Goal: Task Accomplishment & Management: Manage account settings

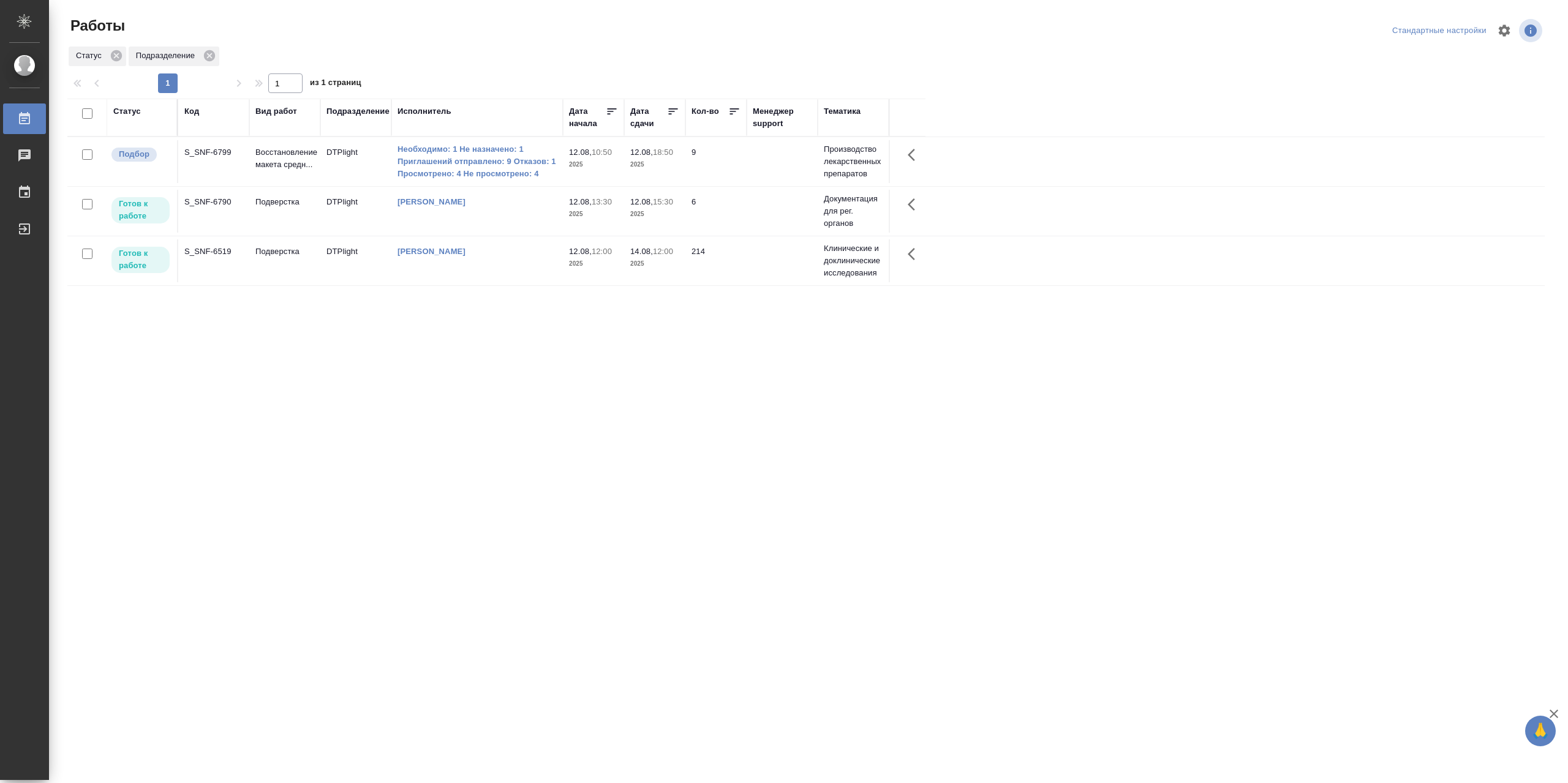
click at [500, 180] on div "Сархатов Руслан" at bounding box center [477, 162] width 159 height 37
click at [500, 180] on div "[PERSON_NAME]" at bounding box center [477, 162] width 159 height 37
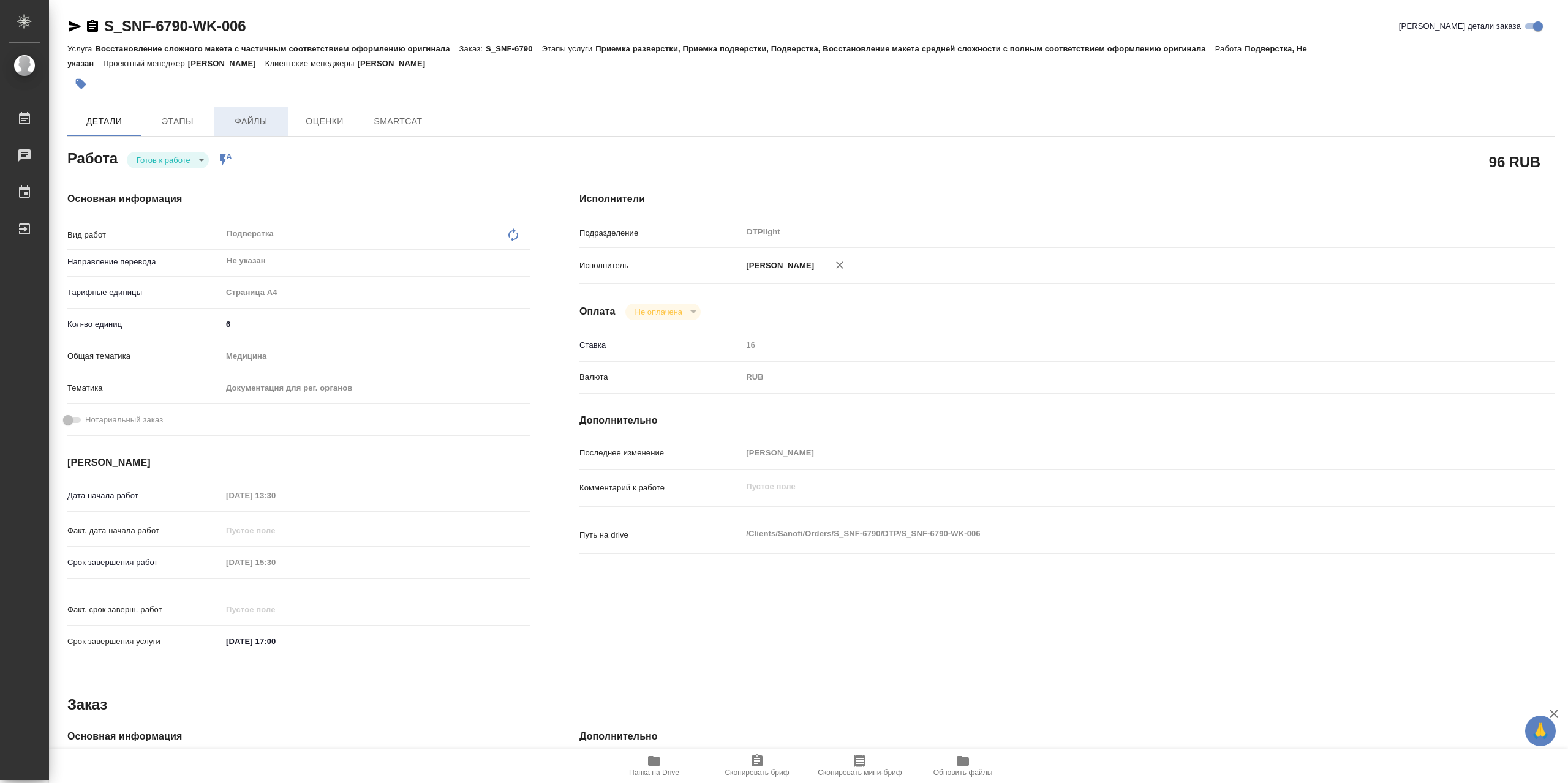
type textarea "x"
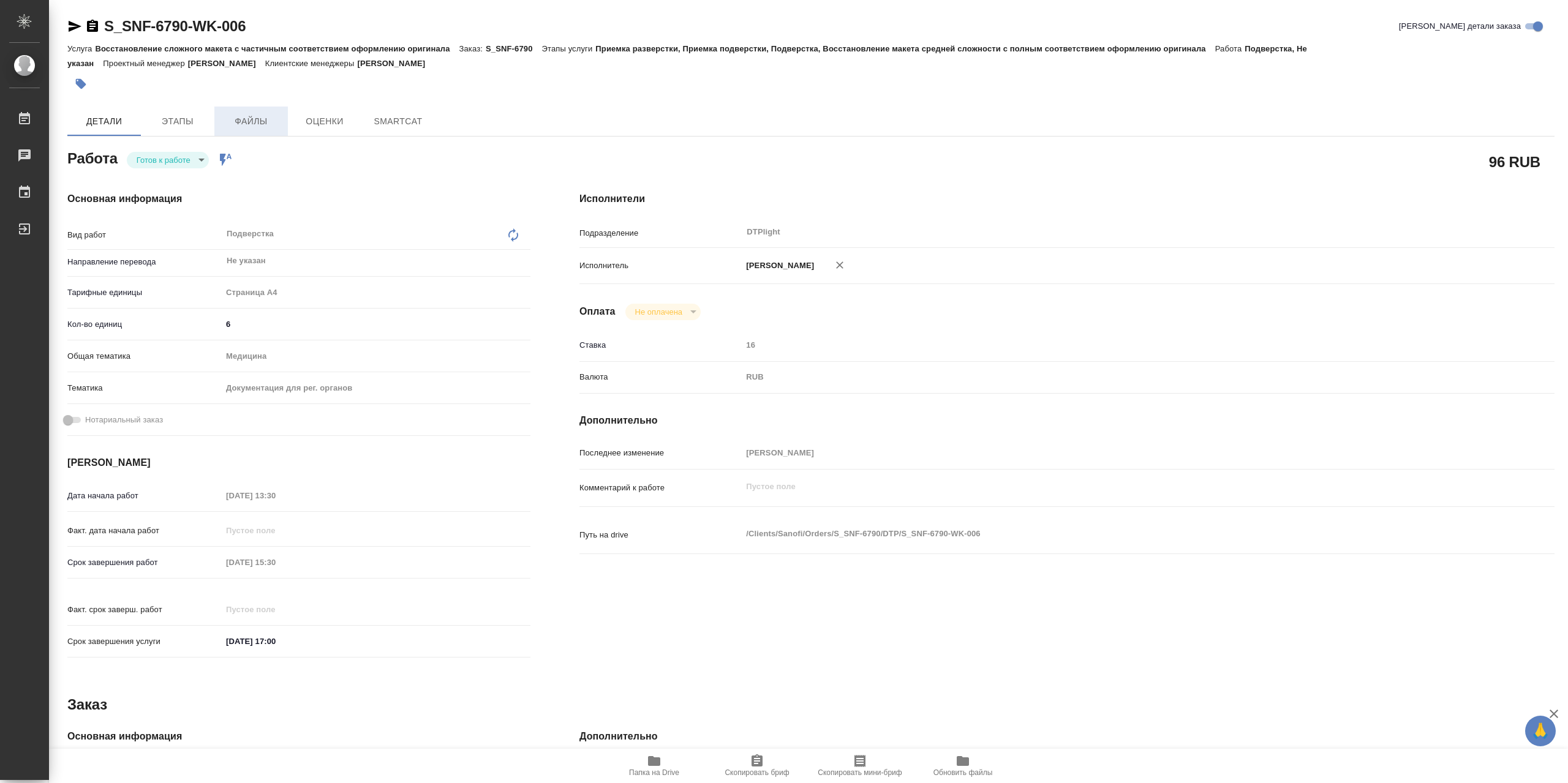
type textarea "x"
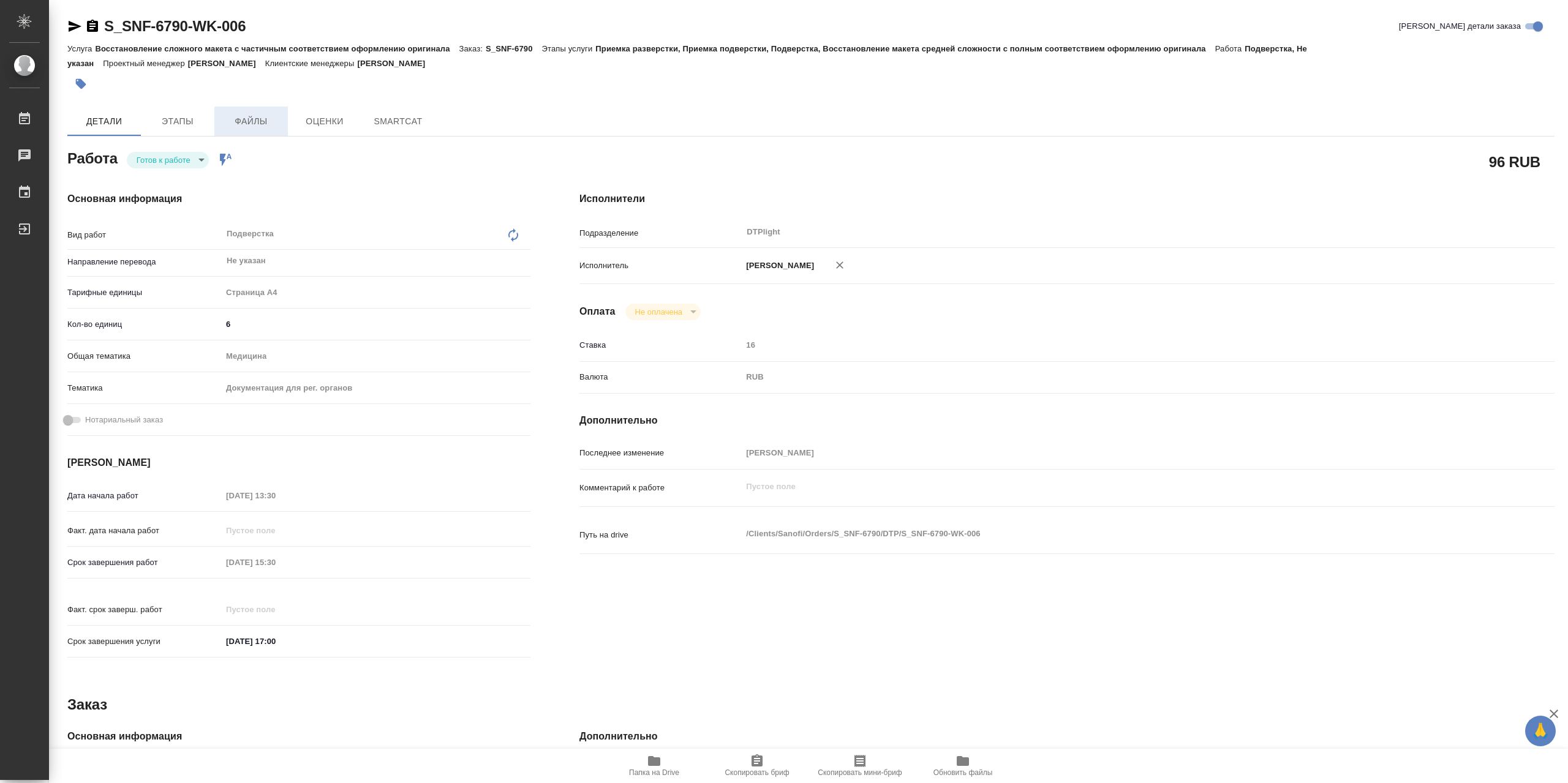
type textarea "x"
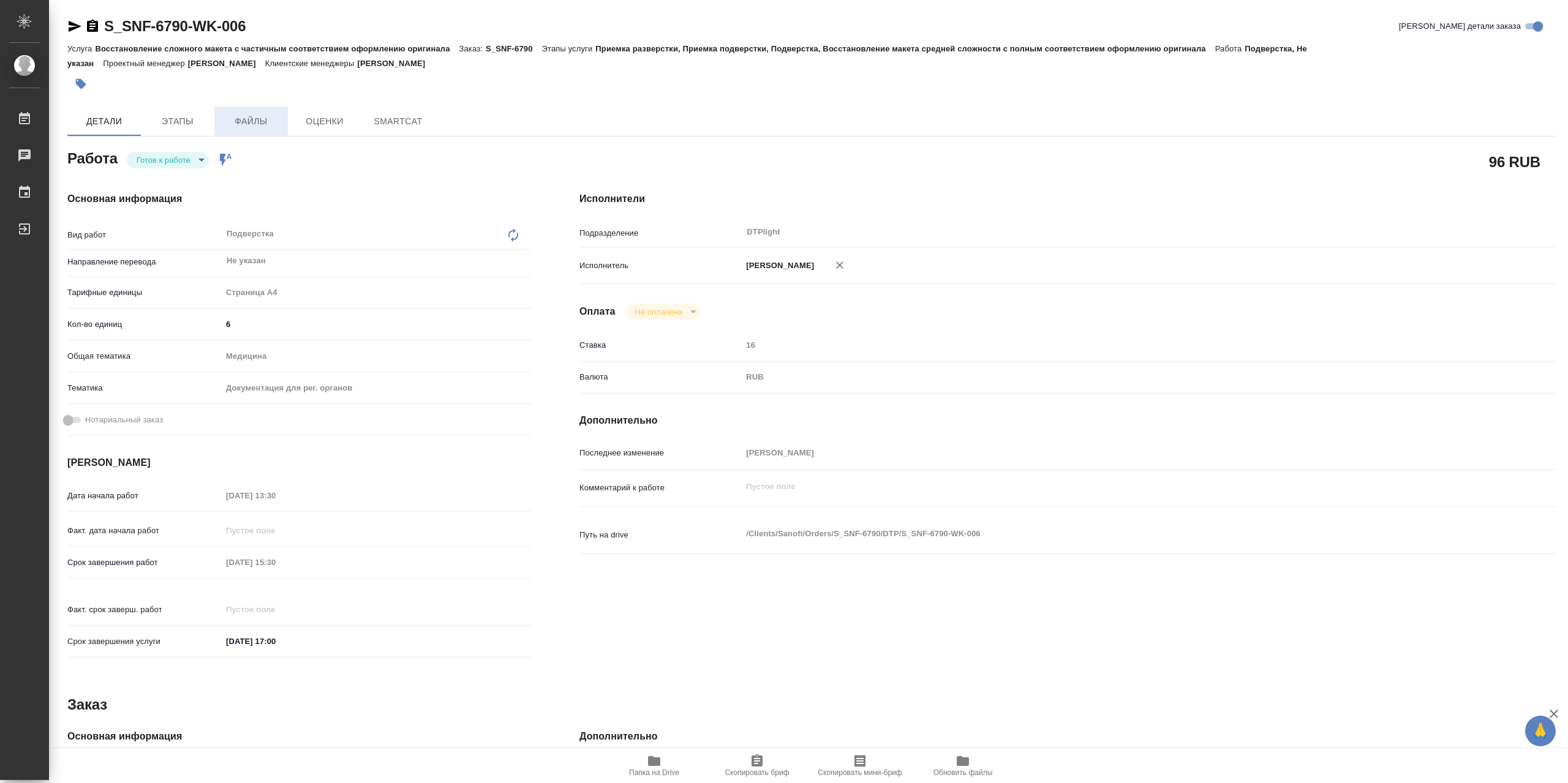
type textarea "x"
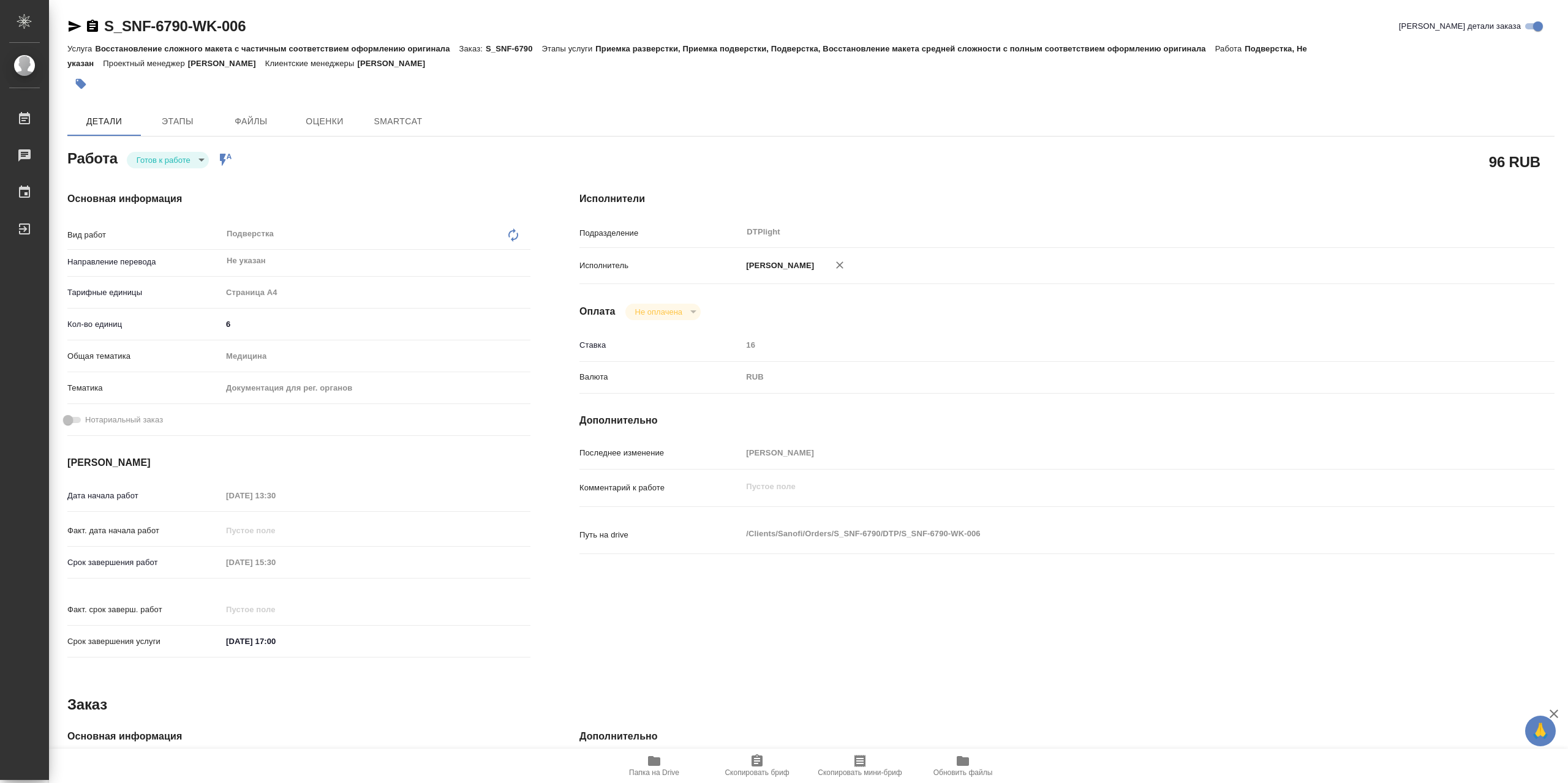
click at [192, 154] on div "Готов к работе readyForWork Работа включена в последовательность" at bounding box center [179, 160] width 106 height 17
click at [196, 162] on body "🙏 .cls-1 fill:#fff; AWATERA Сархатов Руслан Работы Чаты График Выйти S_SNF-6790…" at bounding box center [784, 392] width 1568 height 783
type textarea "x"
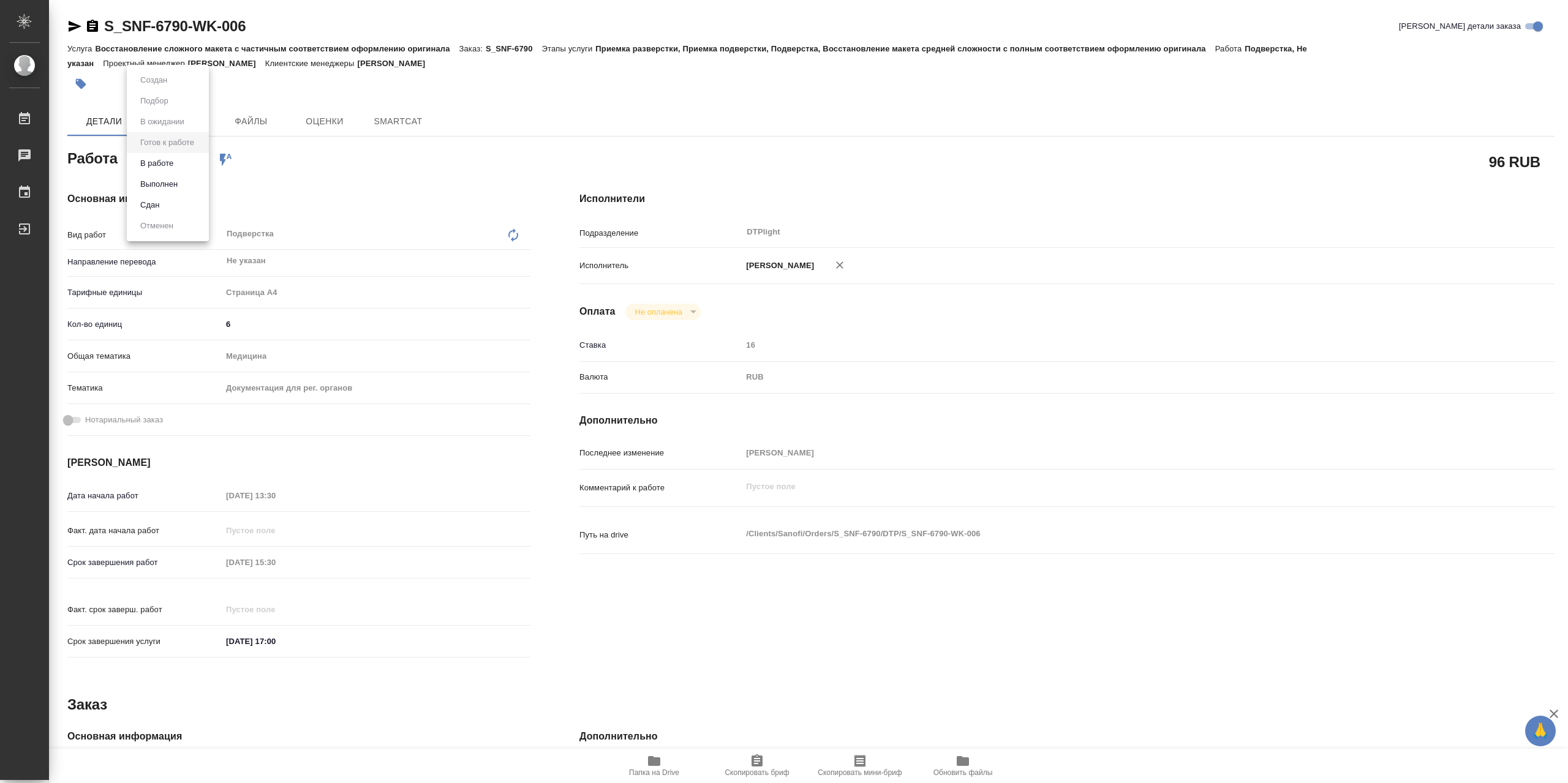
type textarea "x"
click at [191, 166] on li "В работе" at bounding box center [167, 163] width 82 height 21
type textarea "x"
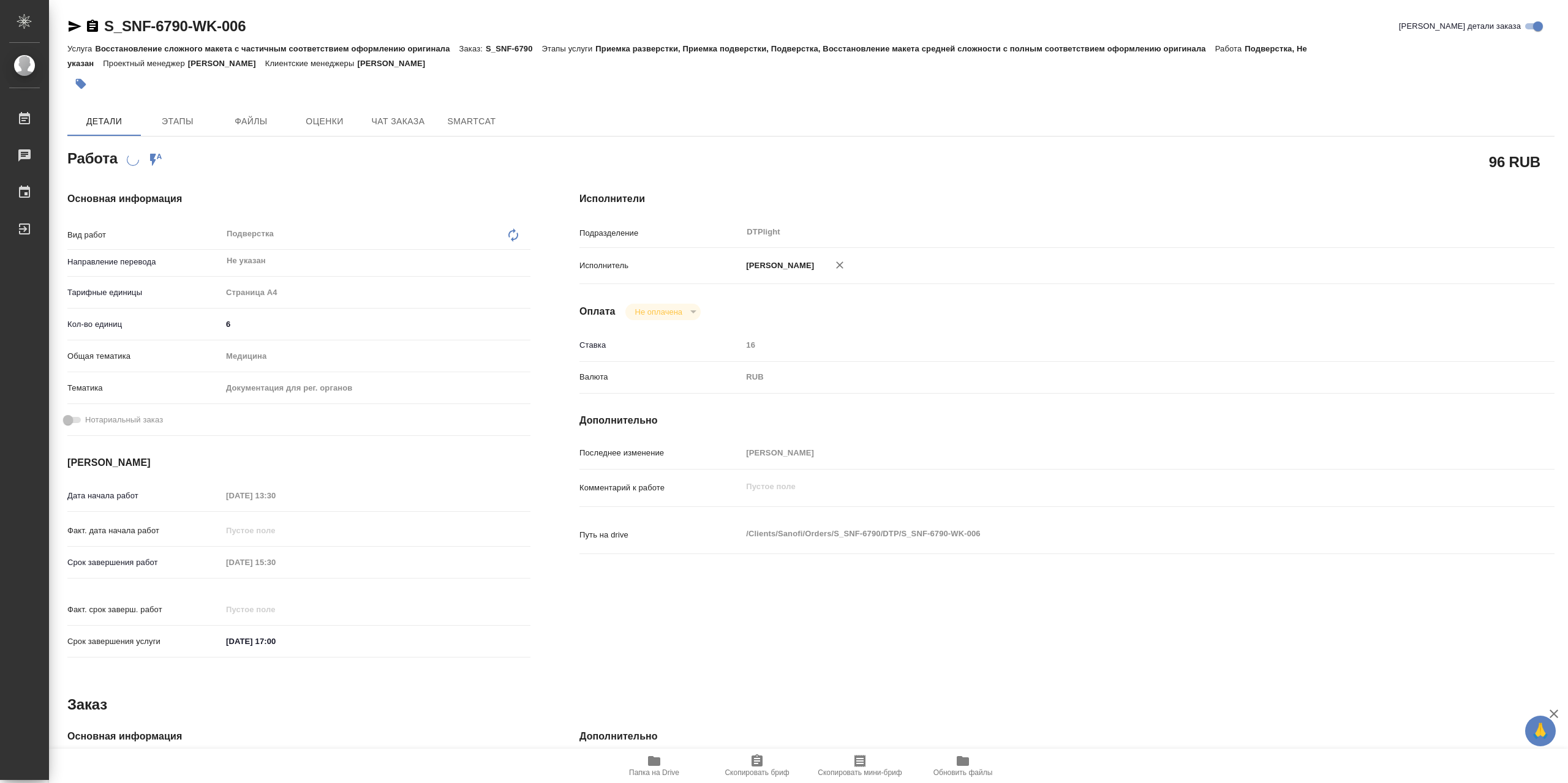
type textarea "x"
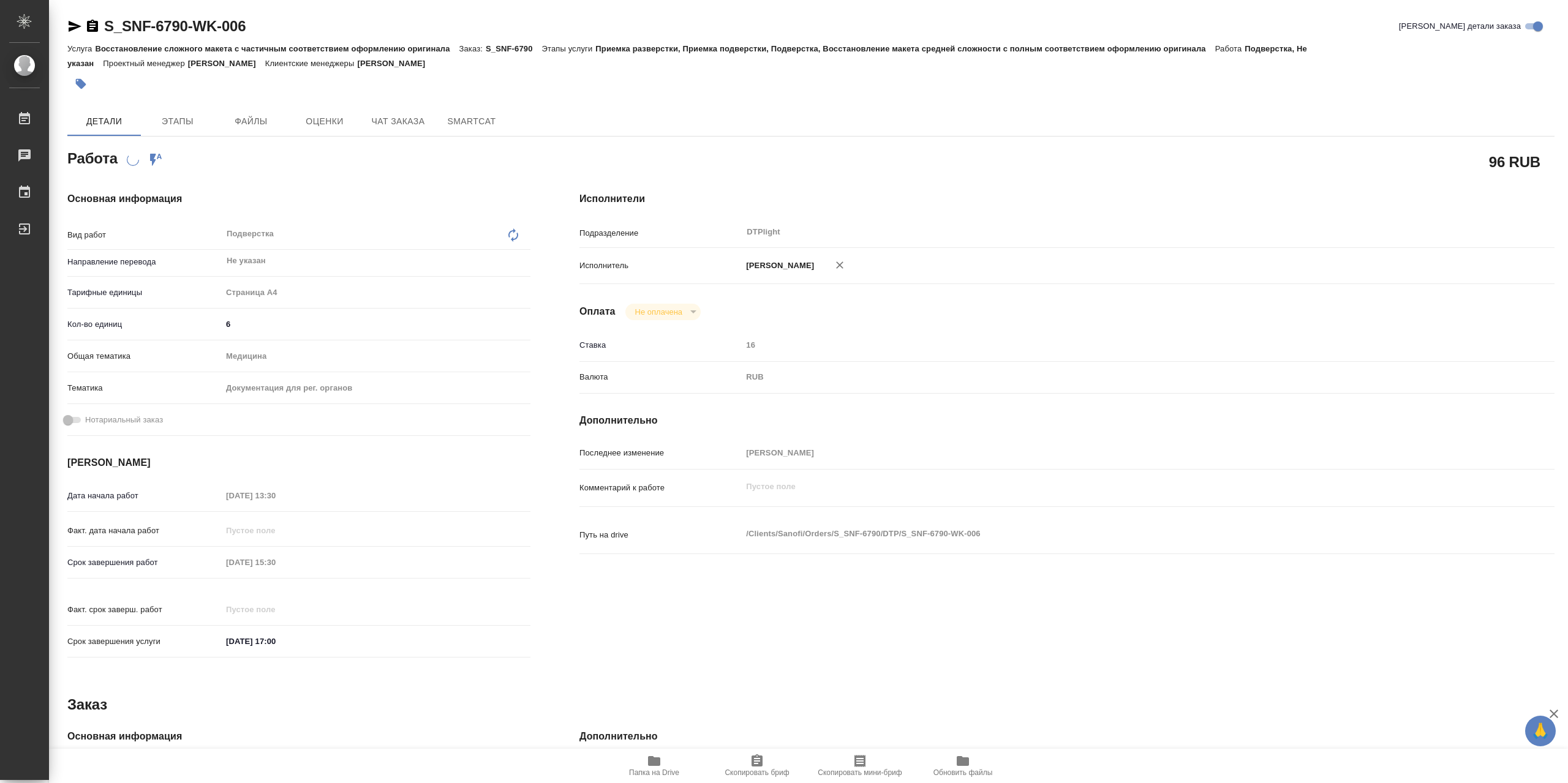
type textarea "x"
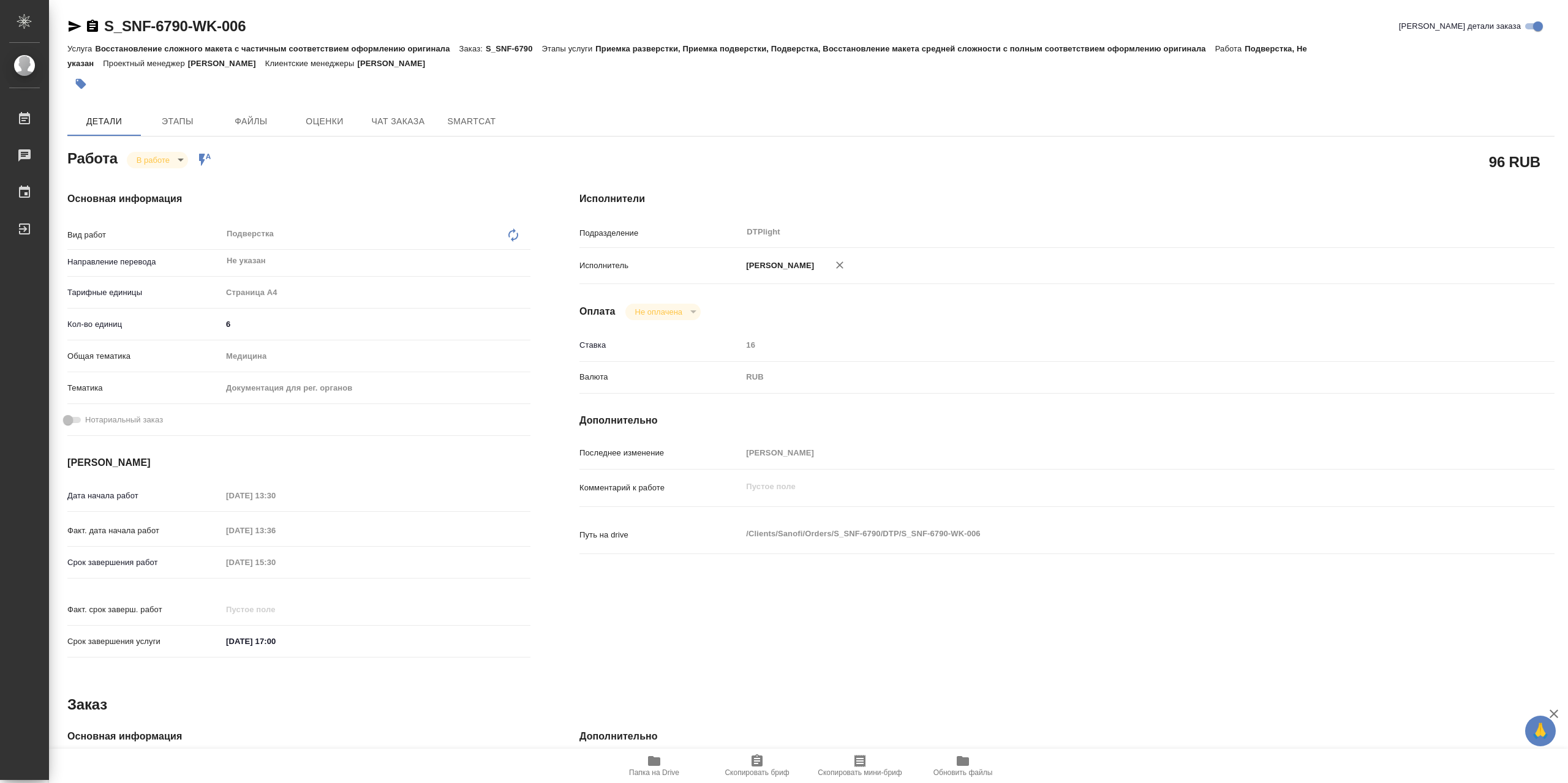
type textarea "x"
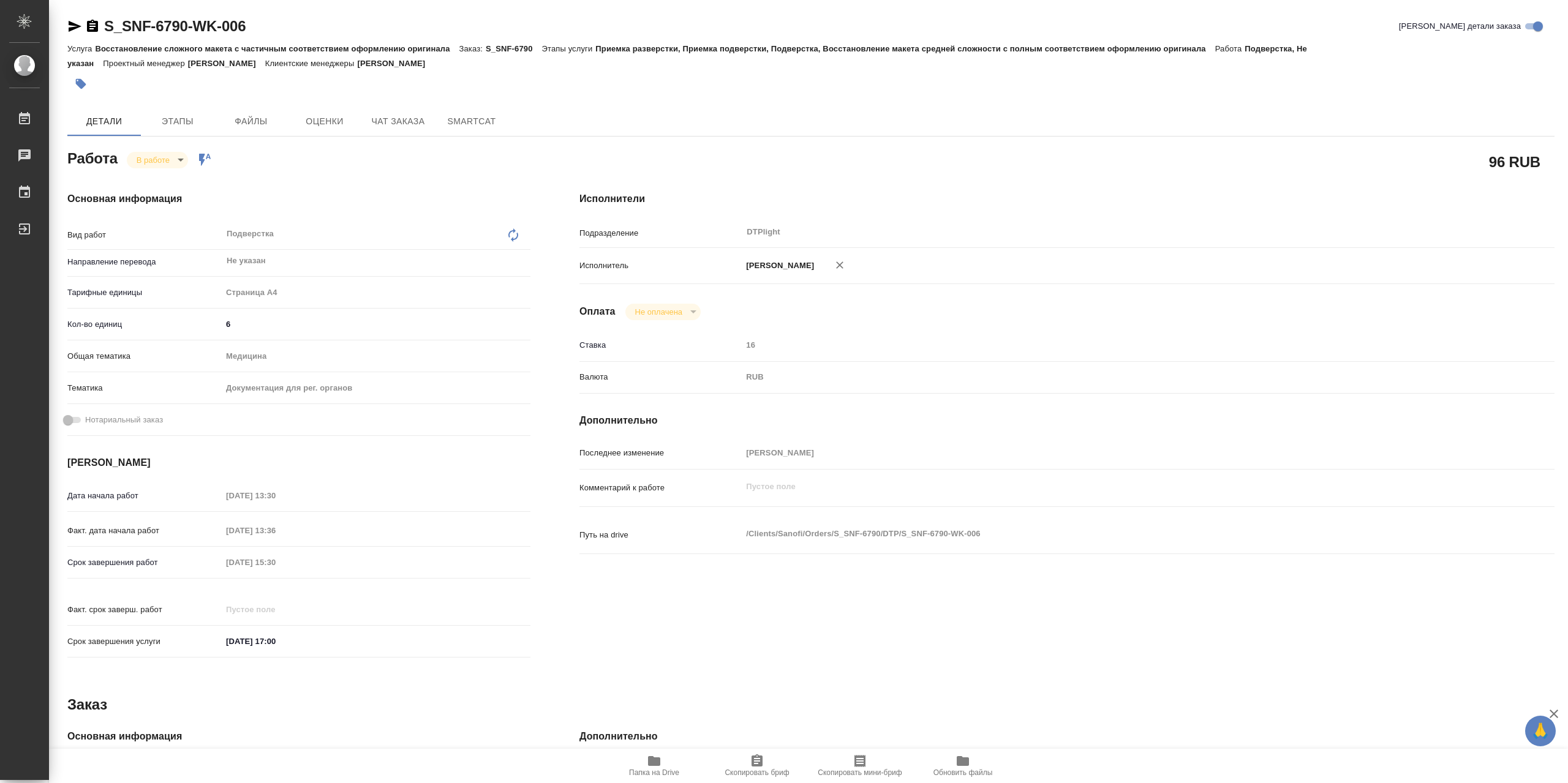
type textarea "x"
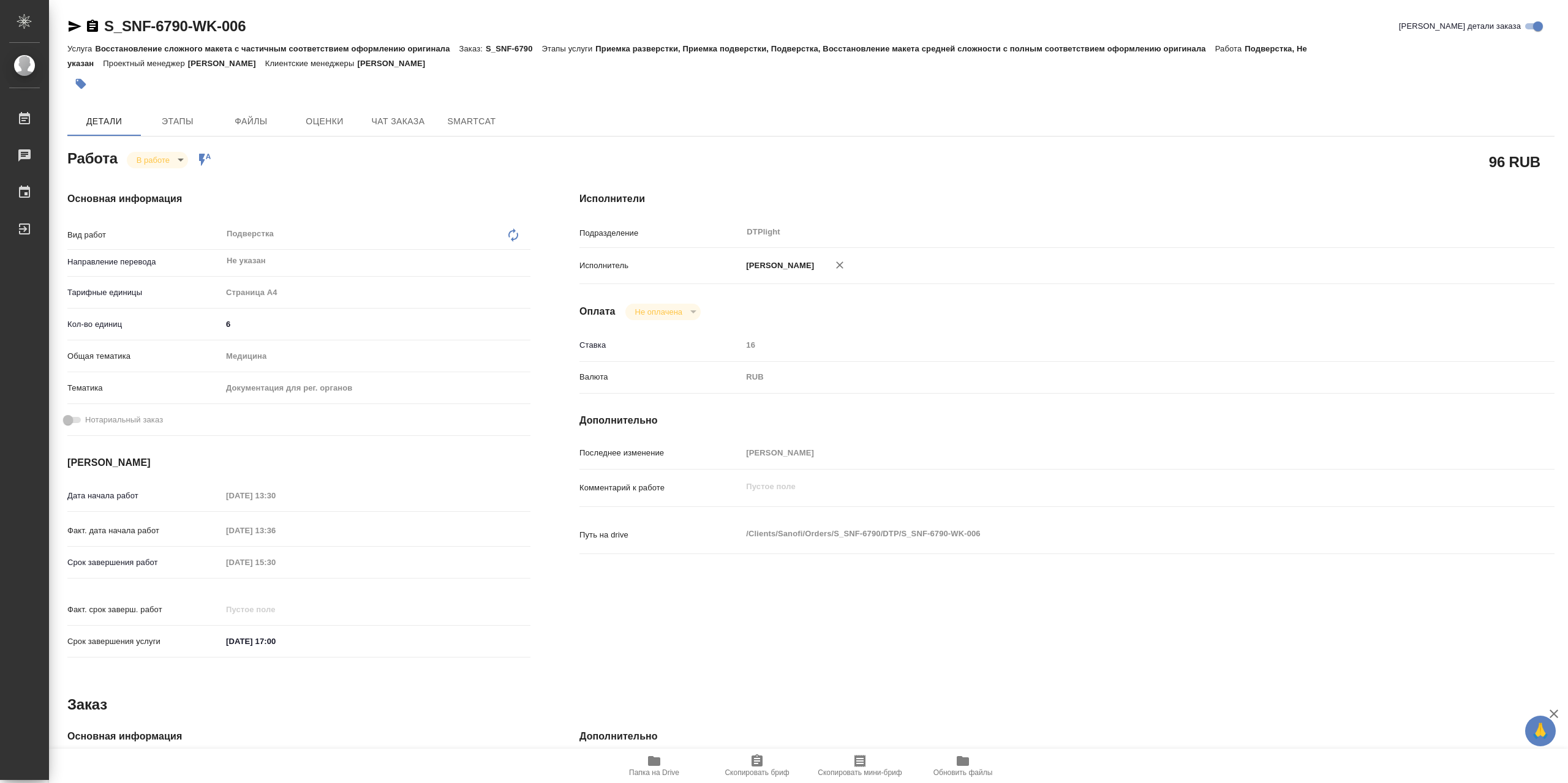
type textarea "x"
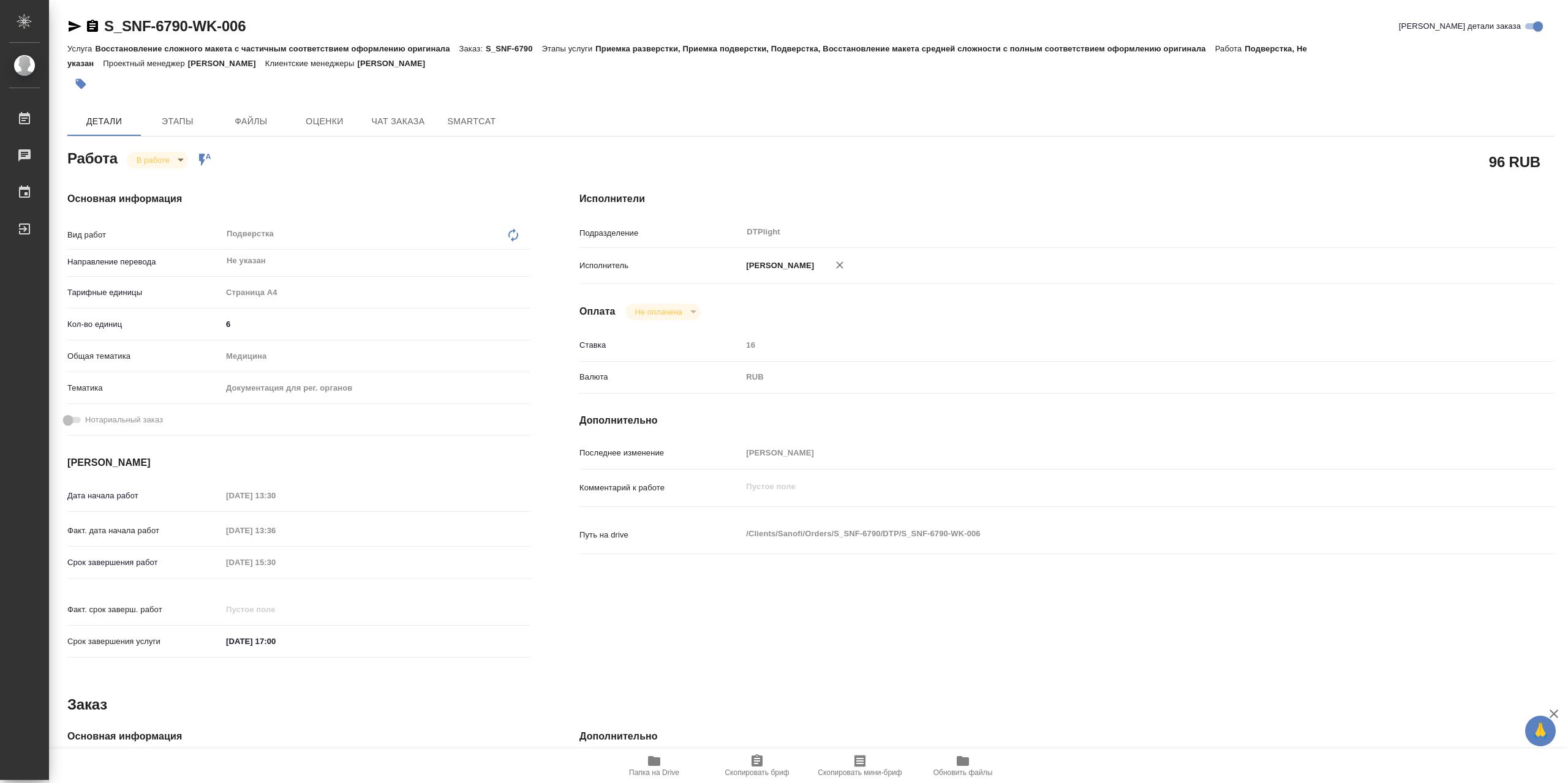
type textarea "x"
click at [653, 757] on icon "button" at bounding box center [654, 761] width 12 height 9
drag, startPoint x: 159, startPoint y: 164, endPoint x: 211, endPoint y: 187, distance: 56.9
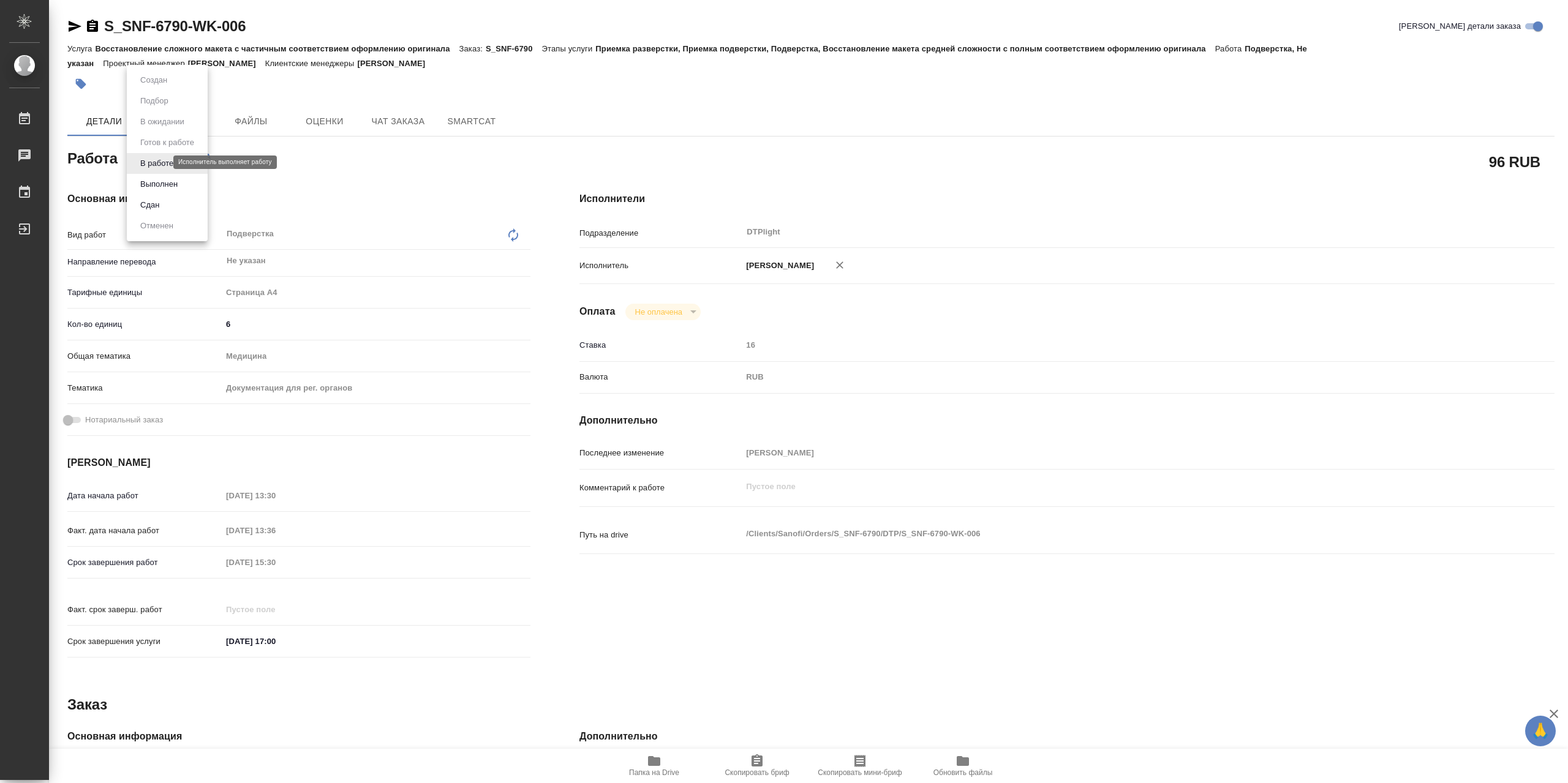
click at [160, 163] on body "🙏 .cls-1 fill:#fff; AWATERA Сархатов Руслан Работы 0 Чаты График Выйти S_SNF-67…" at bounding box center [784, 392] width 1568 height 783
click at [198, 180] on li "Выполнен" at bounding box center [167, 184] width 81 height 21
type textarea "x"
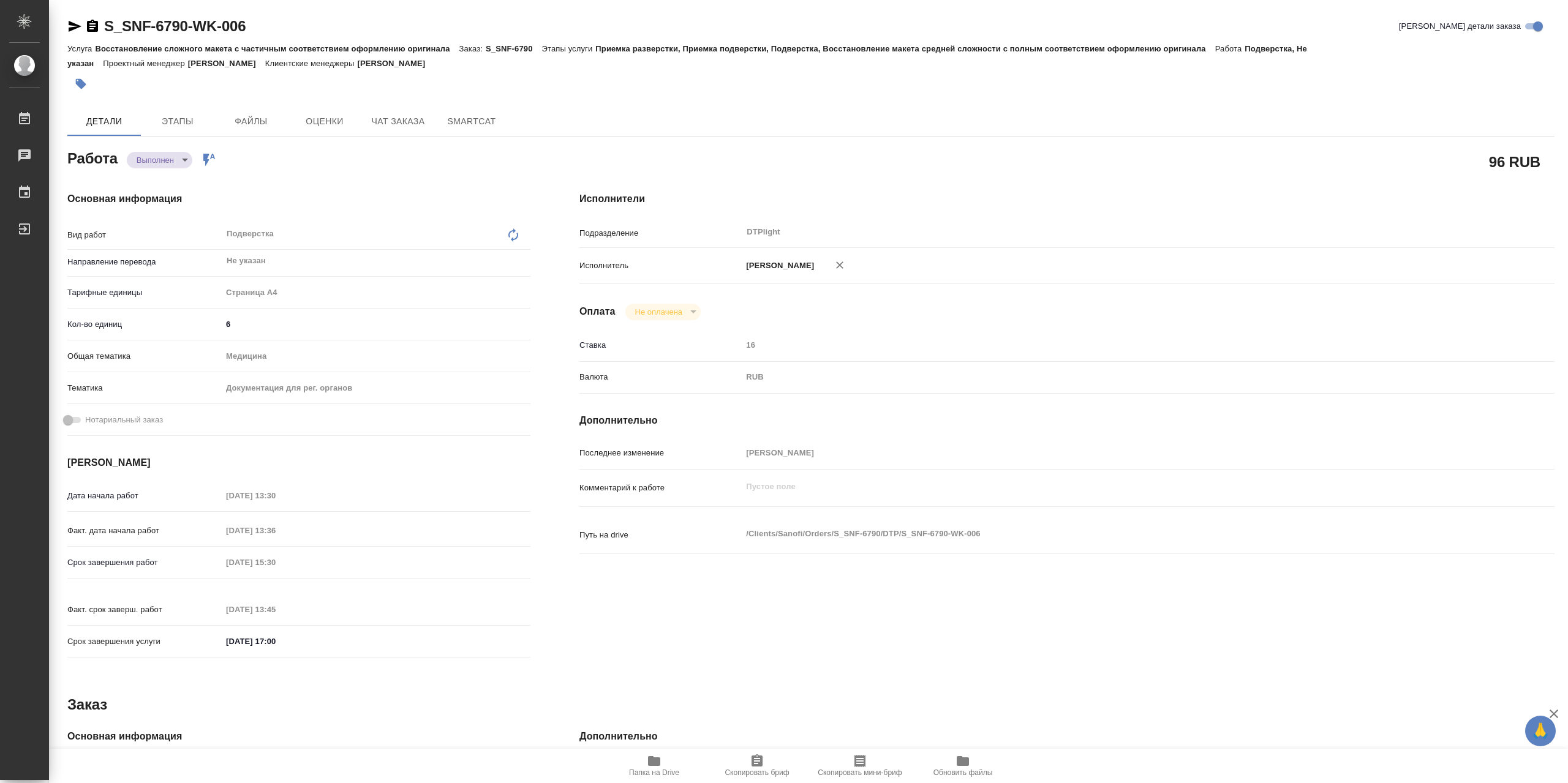
type textarea "x"
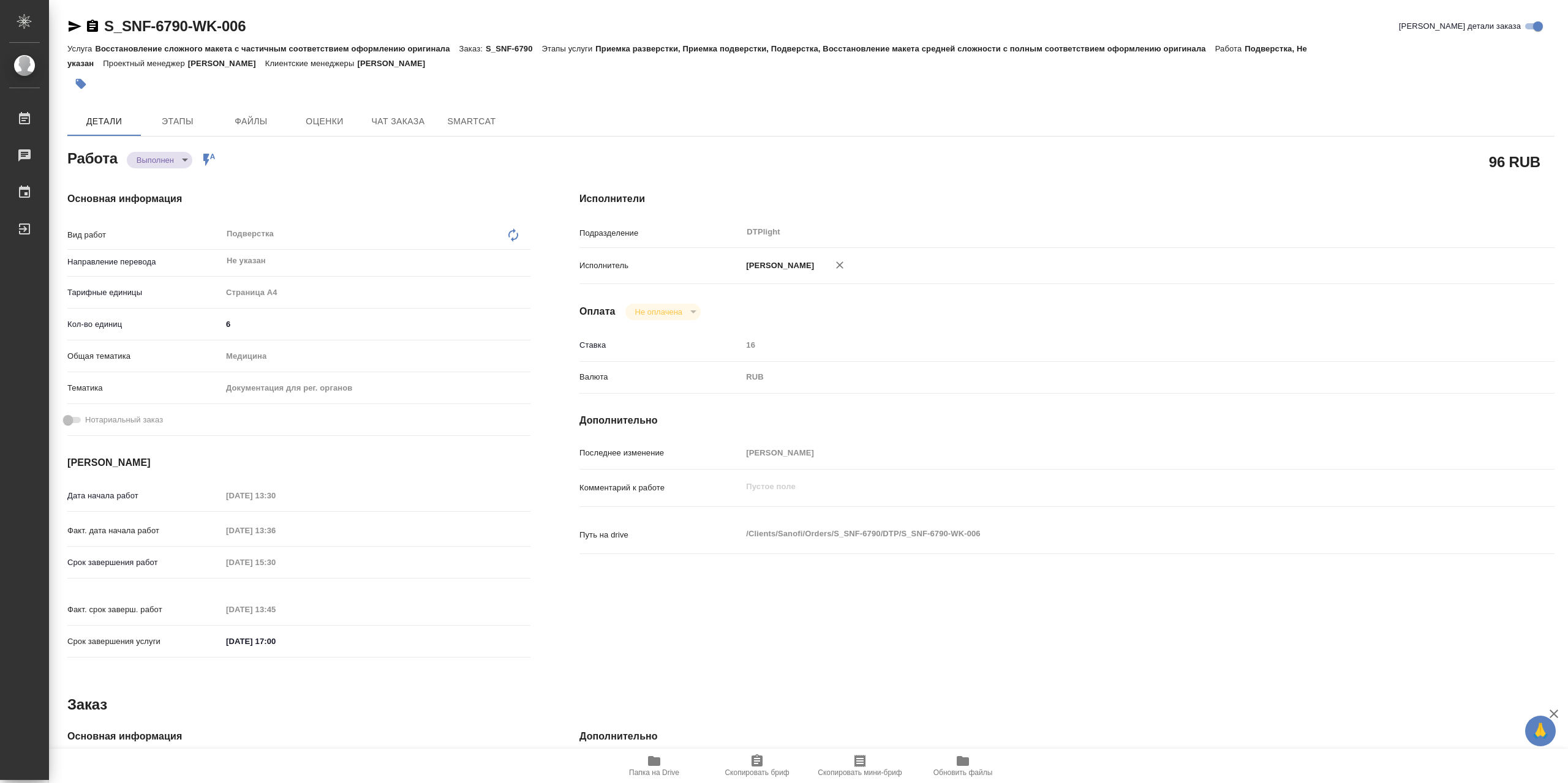
type textarea "x"
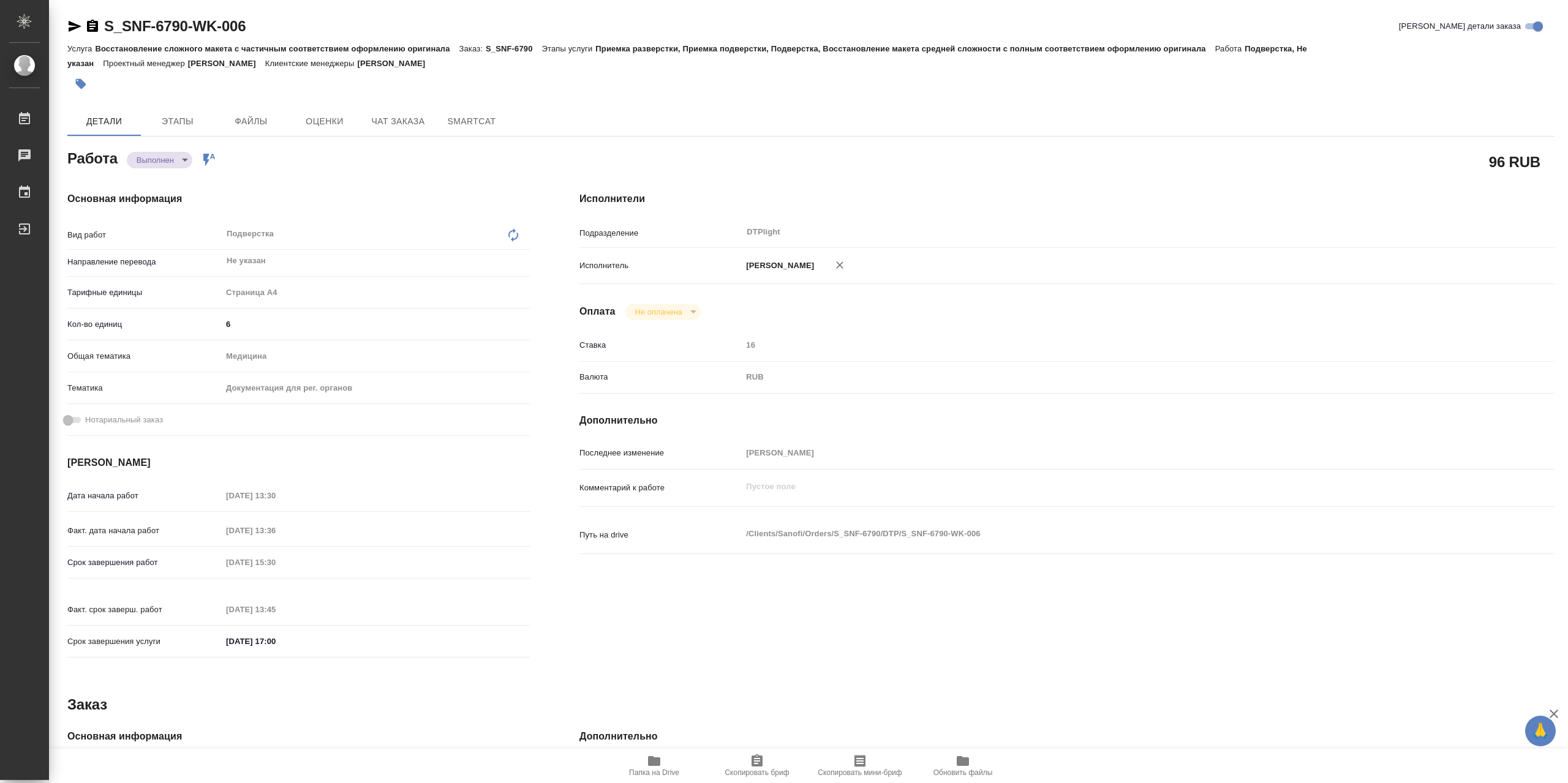
type textarea "x"
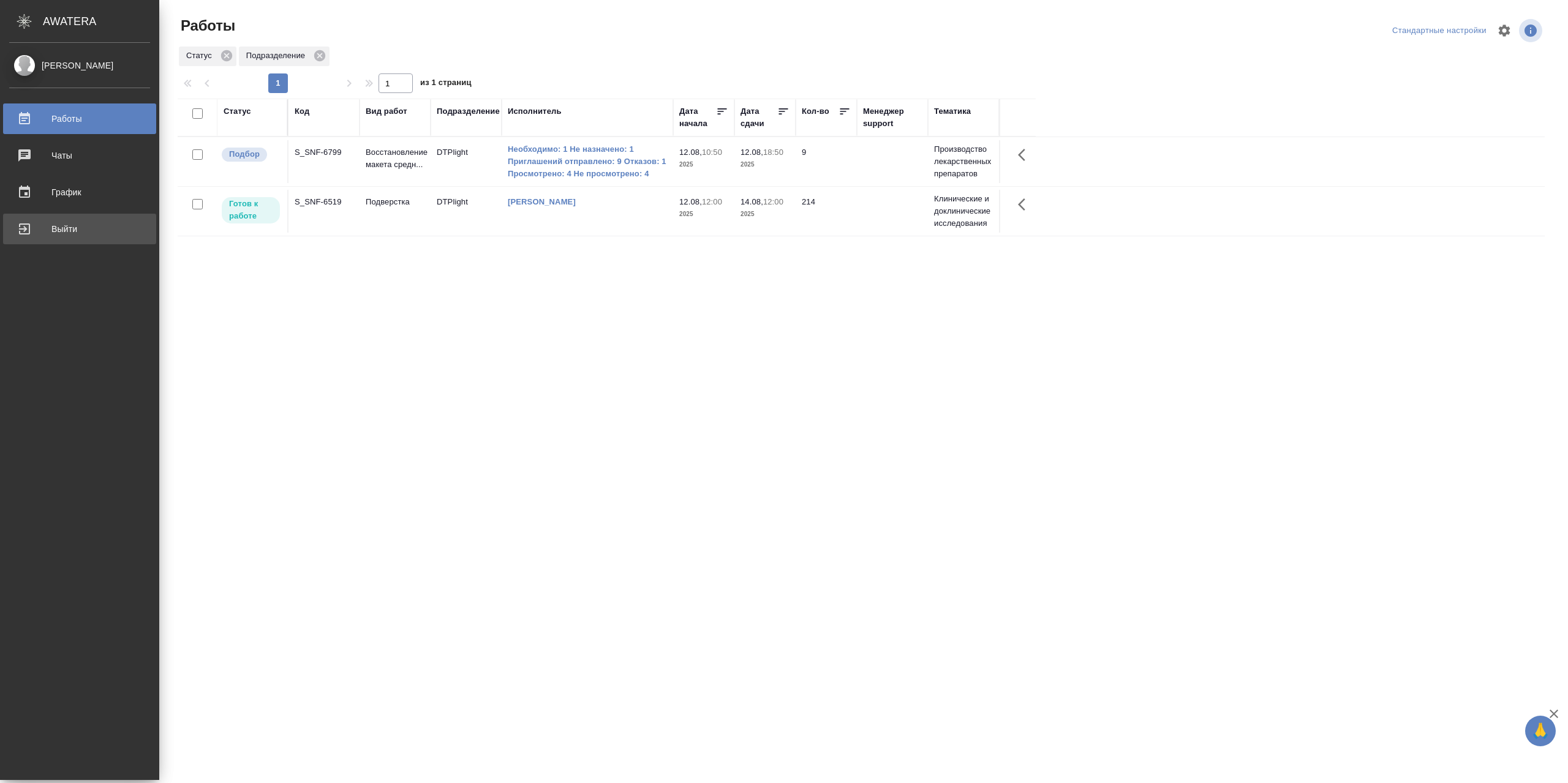
click at [60, 226] on div "Выйти" at bounding box center [80, 229] width 141 height 18
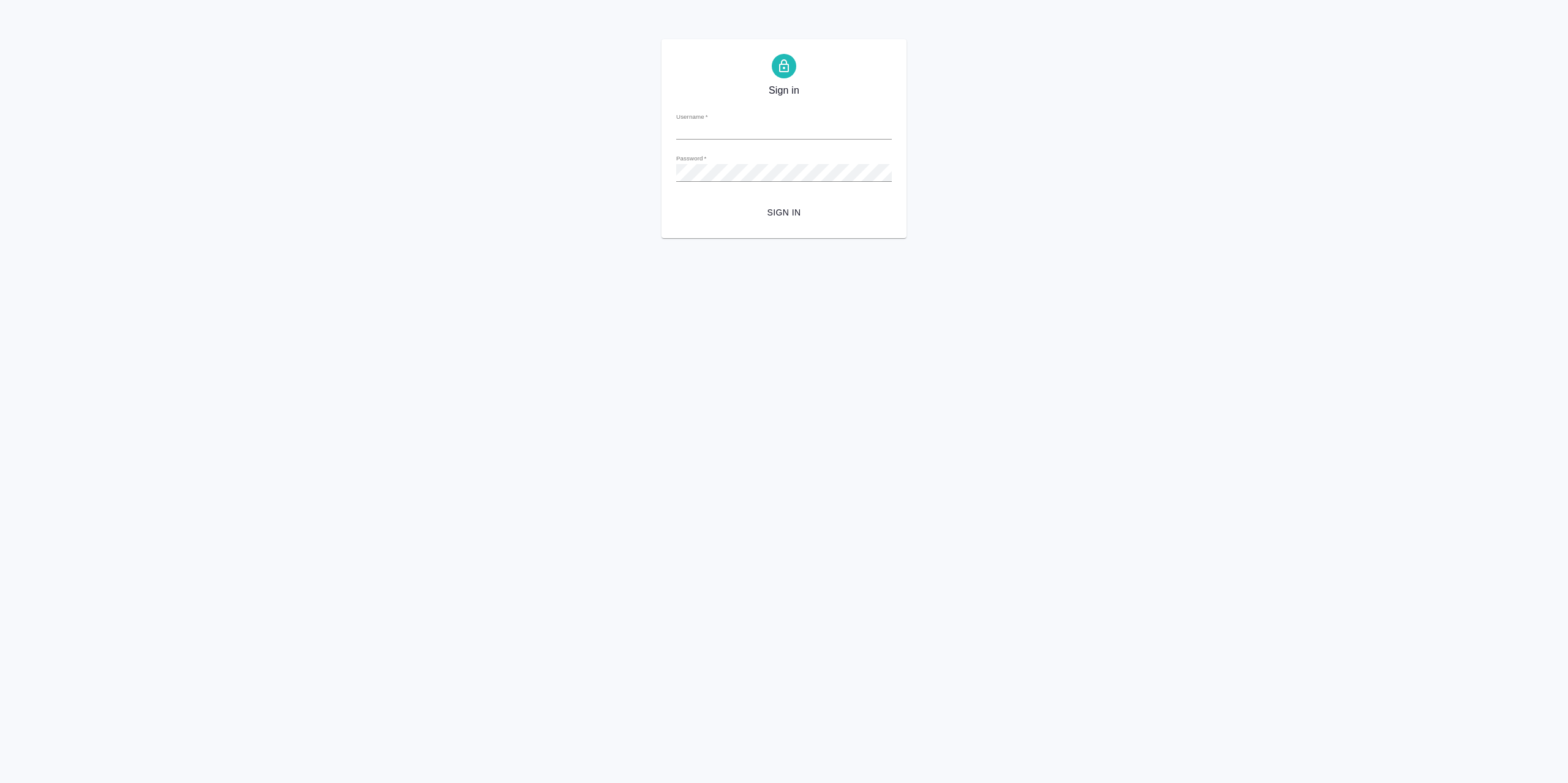
type input "[EMAIL_ADDRESS][DOMAIN_NAME]"
click at [777, 216] on span "Sign in" at bounding box center [784, 212] width 196 height 16
